Goal: Information Seeking & Learning: Compare options

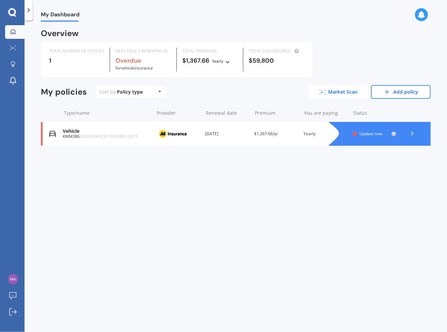
click at [333, 92] on link "Market Scan" at bounding box center [339, 92] width 60 height 14
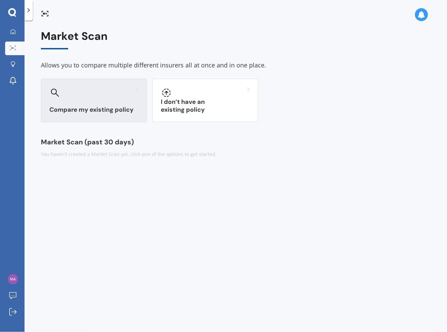
click at [106, 113] on h3 "Compare my existing policy" at bounding box center [93, 110] width 89 height 8
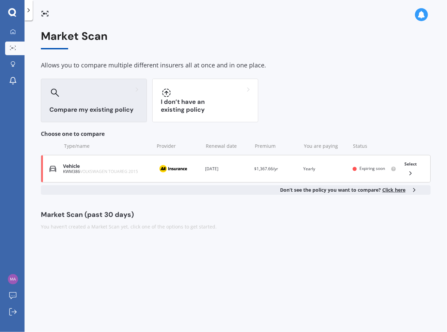
click at [148, 171] on div "KWM386 VOLKSWAGEN TOUAREG 2015" at bounding box center [107, 171] width 88 height 5
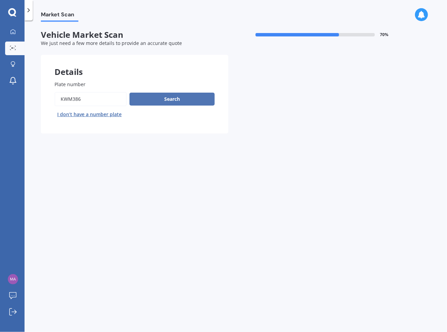
click at [176, 98] on button "Search" at bounding box center [171, 99] width 85 height 13
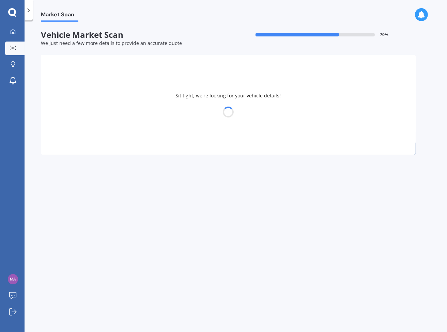
select select "VOLKSWAGEN"
select select "TOUAREG"
select select "26"
select select "07"
select select "1972"
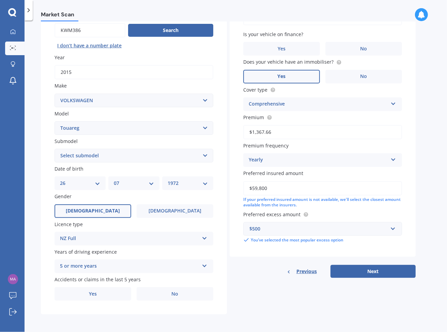
scroll to position [1, 0]
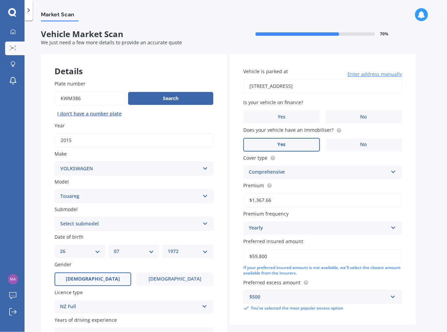
drag, startPoint x: 304, startPoint y: 257, endPoint x: 253, endPoint y: 256, distance: 51.1
click at [253, 256] on input "$59,800" at bounding box center [322, 256] width 159 height 14
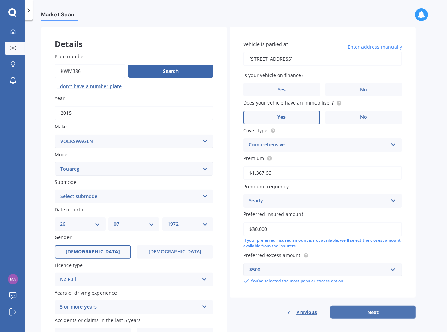
scroll to position [69, 0]
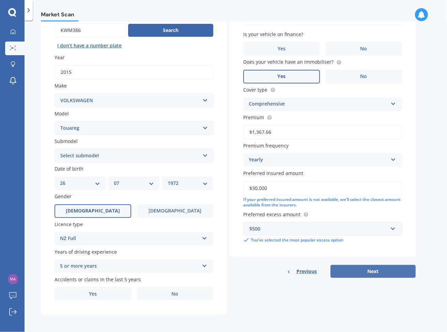
type input "$30,000"
click at [368, 270] on button "Next" at bounding box center [372, 271] width 85 height 13
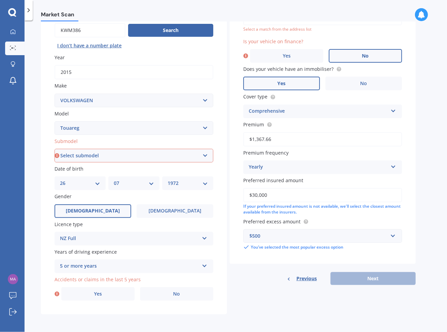
click at [362, 56] on span "No" at bounding box center [365, 56] width 7 height 6
click at [0, 0] on input "No" at bounding box center [0, 0] width 0 height 0
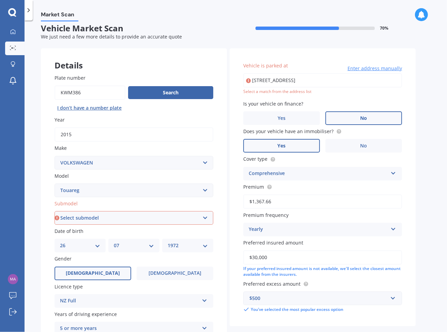
scroll to position [0, 0]
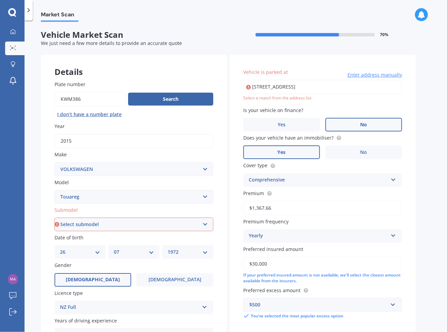
click at [299, 88] on input "[STREET_ADDRESS]" at bounding box center [322, 87] width 159 height 14
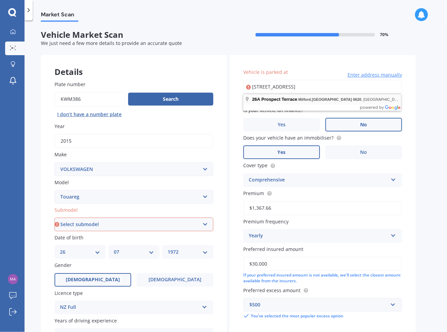
type input "[STREET_ADDRESS]"
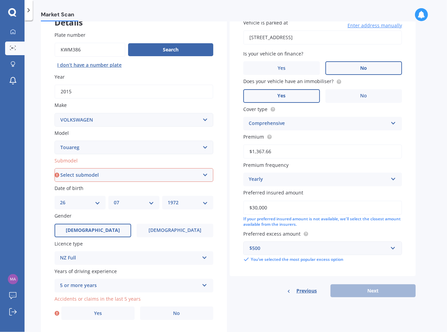
scroll to position [35, 0]
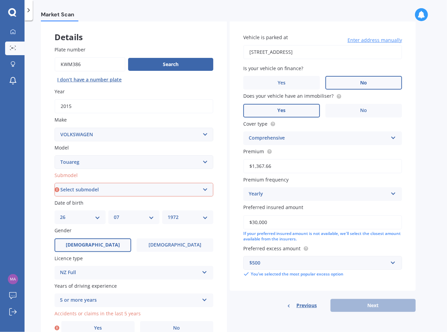
click at [202, 188] on select "Select submodel (All other) 3.0 V6 TDI 3.6 V6 FSI 4.2 V8 FSI 5.0 V10 TDI Hybrid…" at bounding box center [133, 190] width 159 height 14
select select "3.0 V6 TDI"
click at [54, 183] on select "Select submodel (All other) 3.0 V6 TDI 3.6 V6 FSI 4.2 V8 FSI 5.0 V10 TDI Hybrid…" at bounding box center [133, 190] width 159 height 14
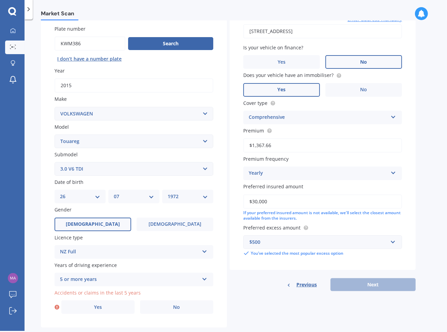
scroll to position [69, 0]
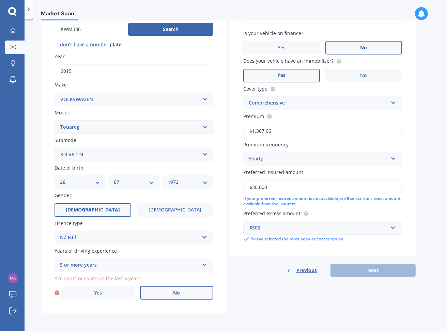
click at [172, 293] on label "No" at bounding box center [176, 293] width 73 height 14
click at [0, 0] on input "No" at bounding box center [0, 0] width 0 height 0
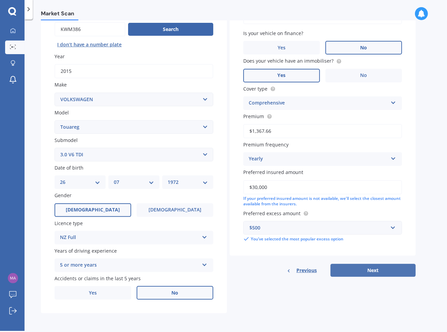
click at [376, 270] on button "Next" at bounding box center [372, 270] width 85 height 13
select select "26"
select select "07"
select select "1972"
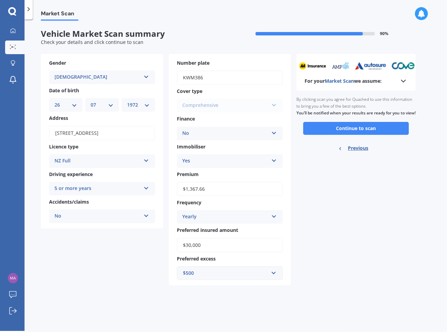
scroll to position [0, 0]
click at [360, 135] on button "Continue to scan" at bounding box center [356, 128] width 106 height 13
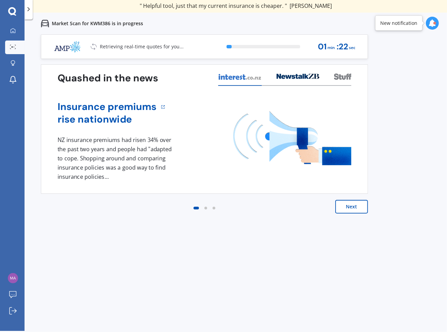
click at [354, 210] on button "Next" at bounding box center [351, 207] width 33 height 14
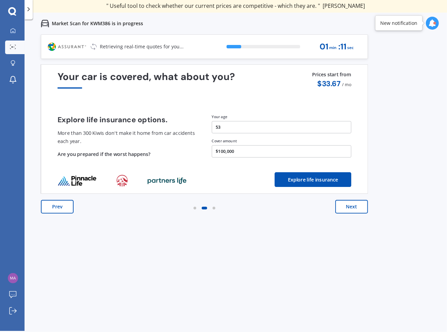
click at [353, 207] on button "Next" at bounding box center [351, 207] width 33 height 14
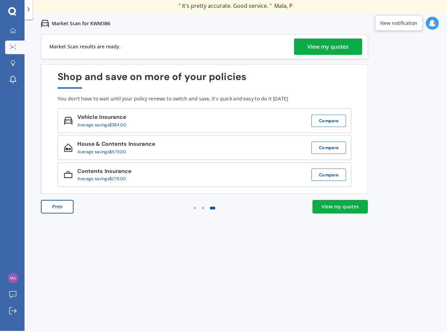
click at [337, 209] on div "View my quotes" at bounding box center [340, 206] width 37 height 7
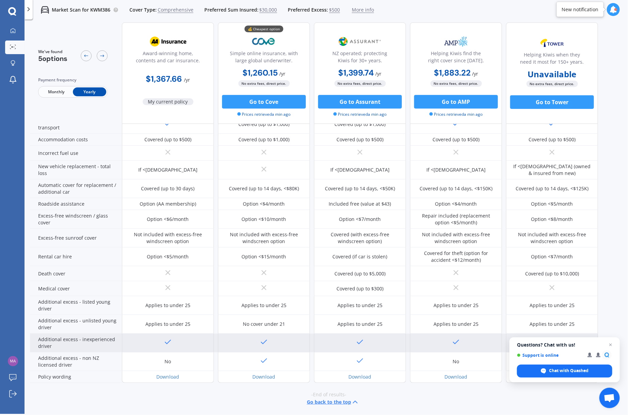
scroll to position [162, 0]
